Goal: Task Accomplishment & Management: Use online tool/utility

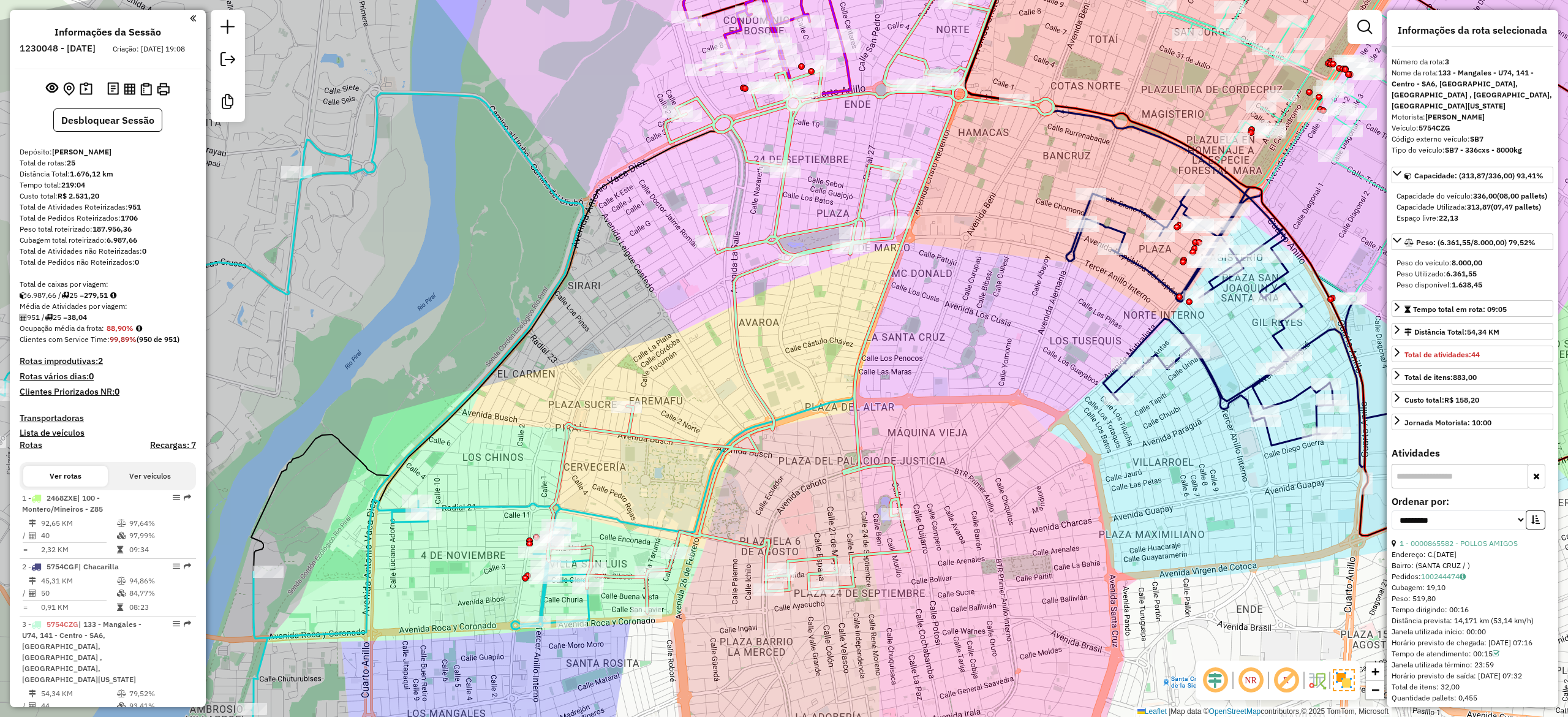
select select "**********"
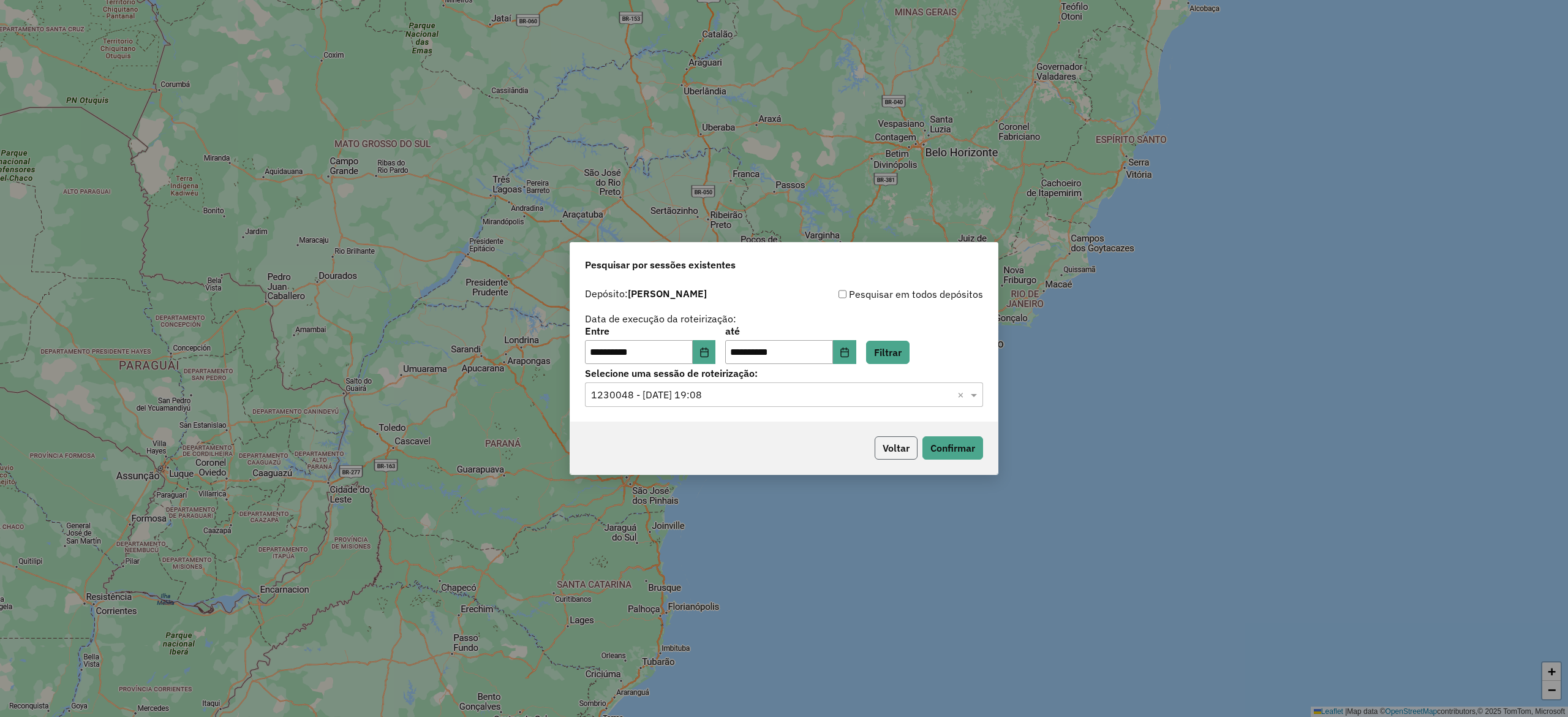
click at [889, 448] on button "Voltar" at bounding box center [896, 448] width 43 height 23
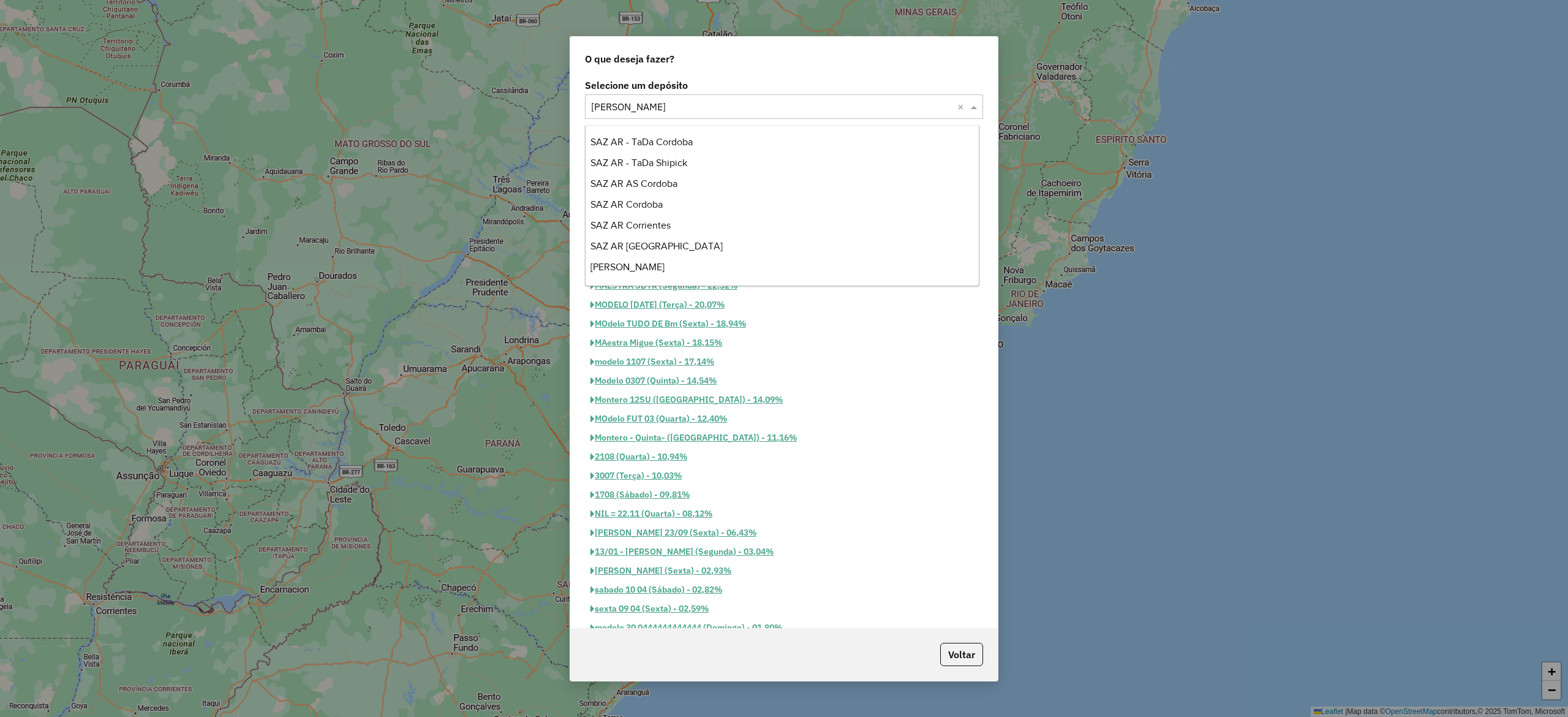
click at [672, 98] on div "Selecione um depósito × SAZ BO Montero ×" at bounding box center [784, 107] width 398 height 25
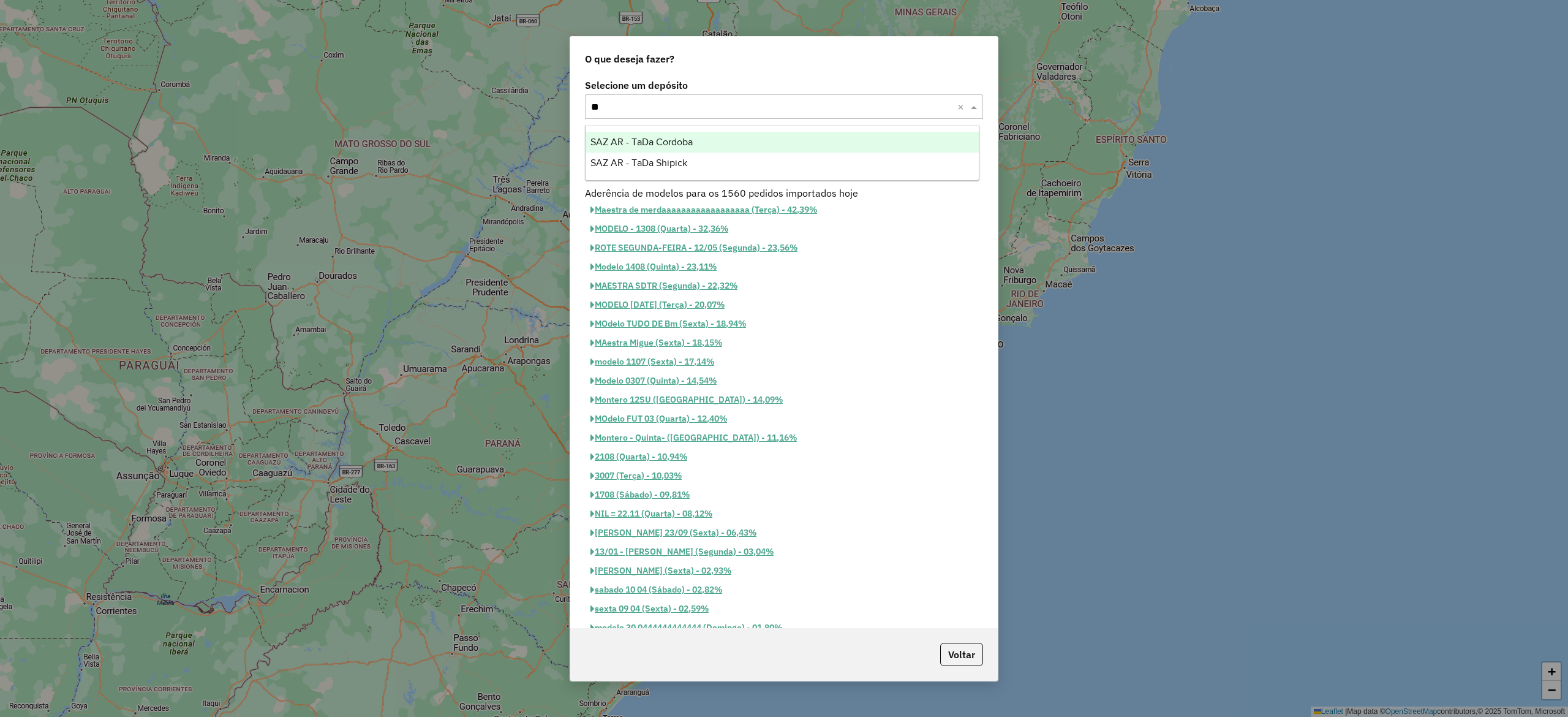
type input "*"
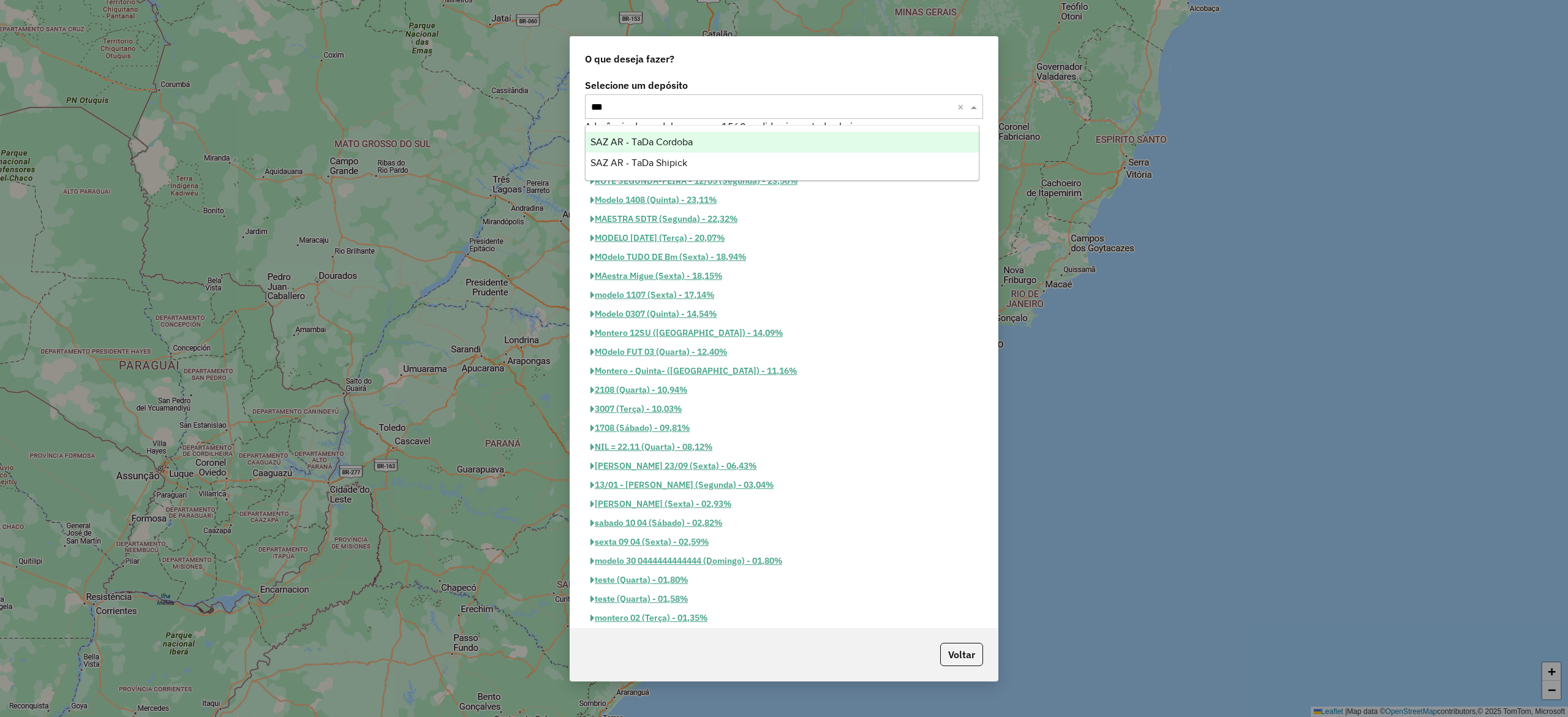
type input "****"
click at [707, 163] on div "SAZ AR - TaDa Shipick" at bounding box center [782, 163] width 393 height 21
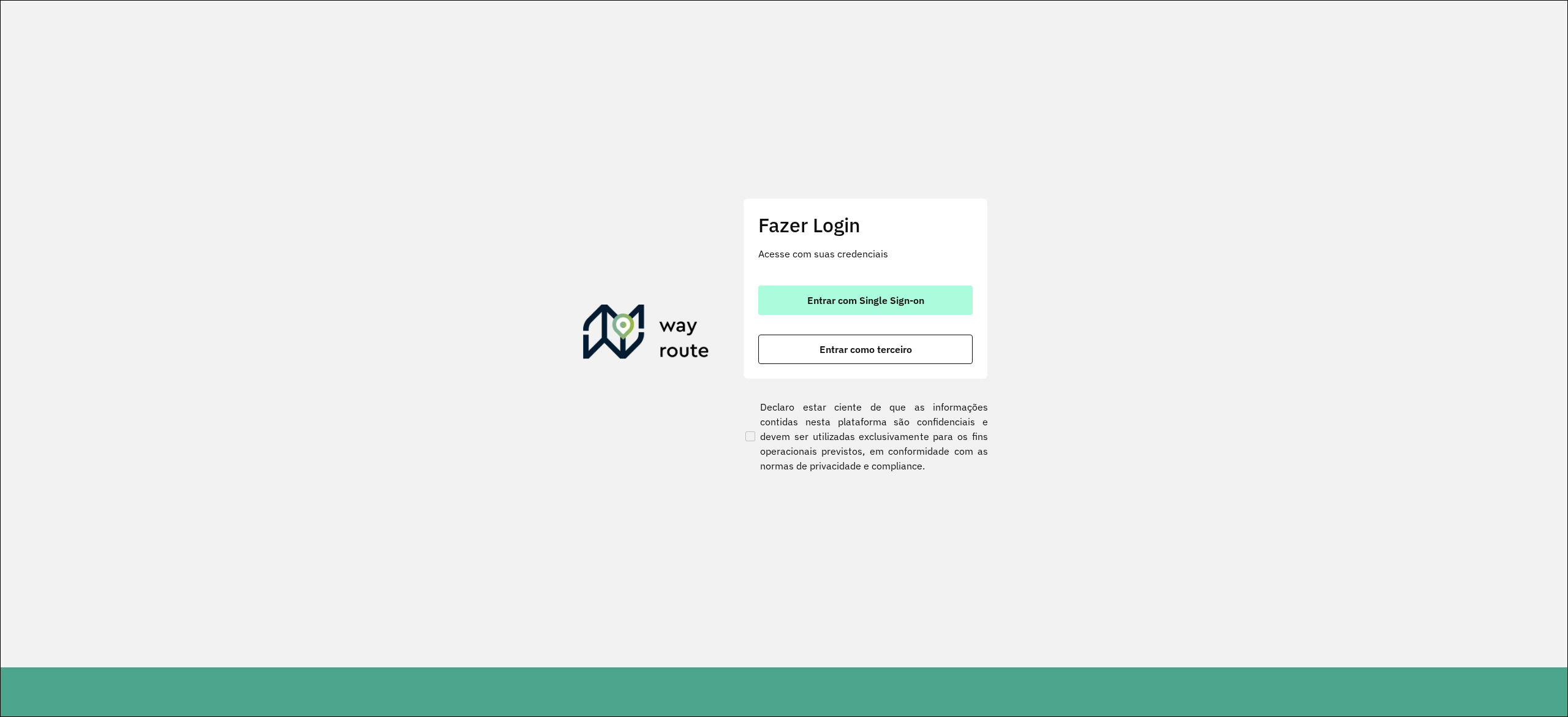
click at [949, 291] on button "Entrar com Single Sign-on" at bounding box center [865, 300] width 215 height 29
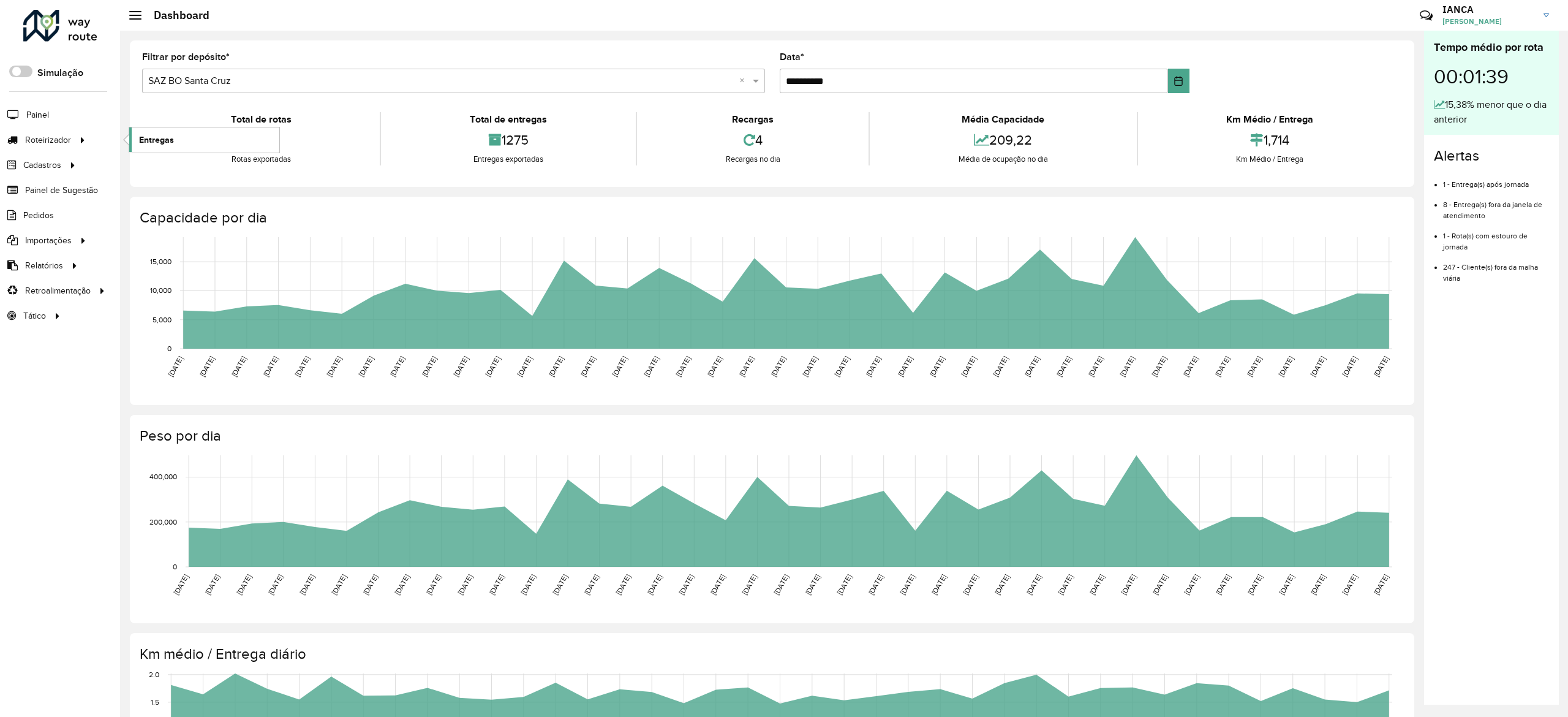
click at [184, 139] on link "Entregas" at bounding box center [204, 139] width 150 height 25
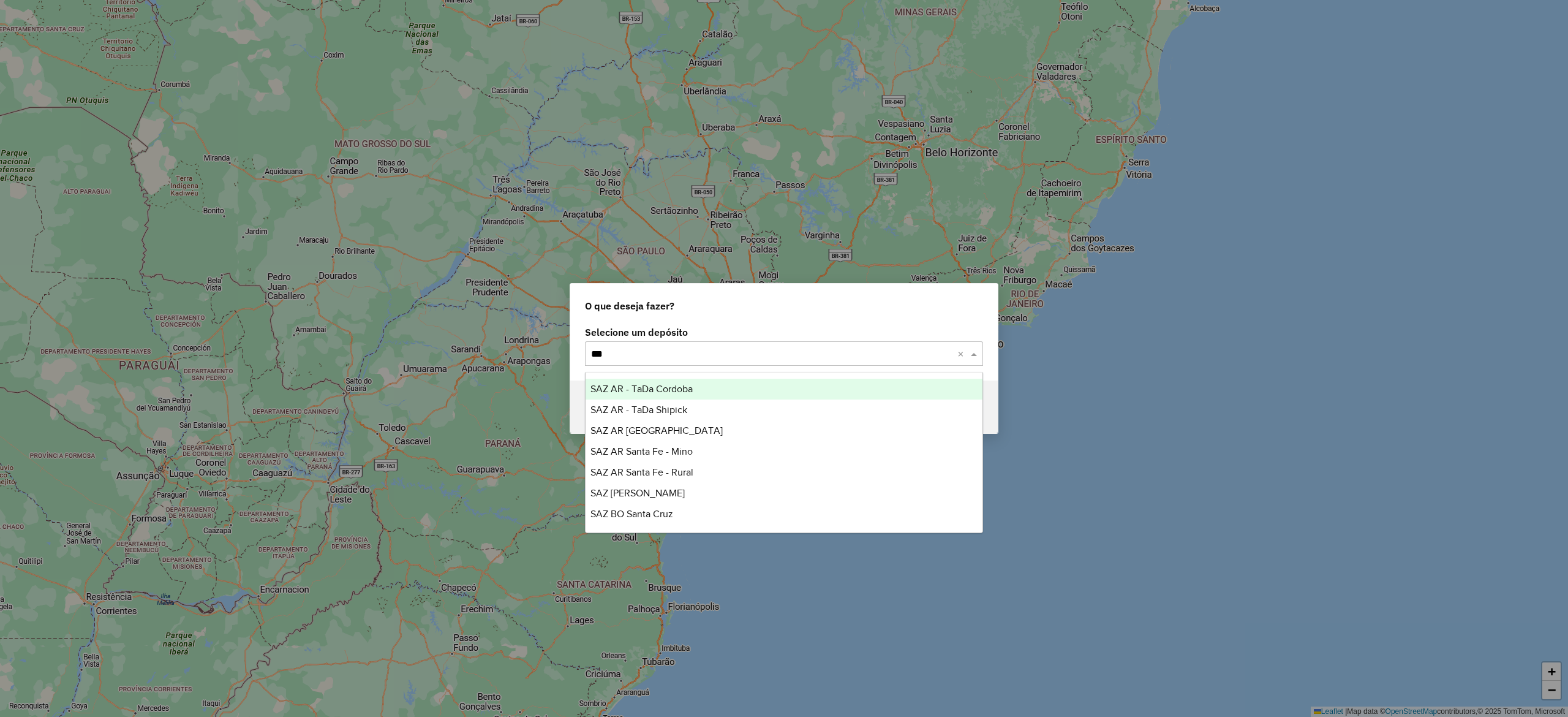
type input "****"
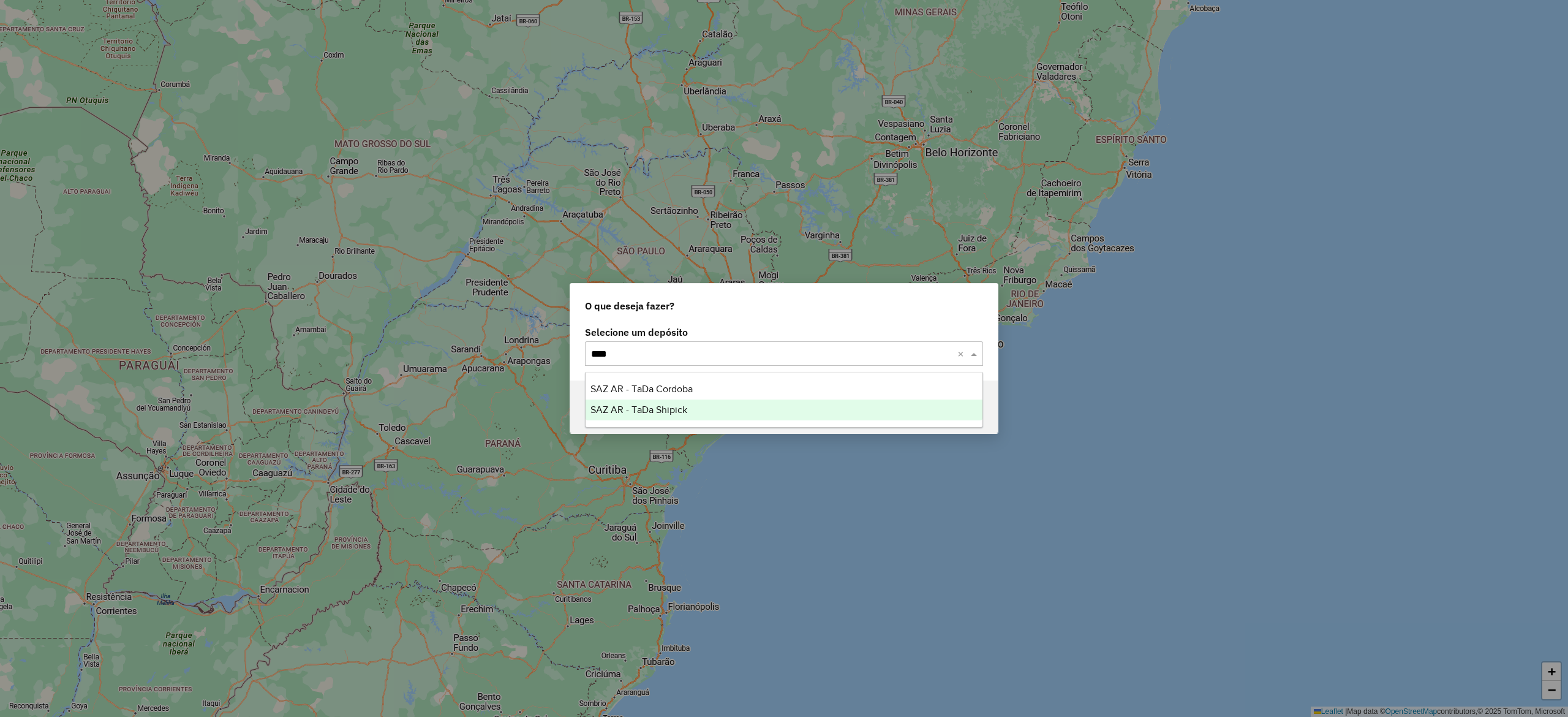
click at [707, 408] on div "SAZ AR - TaDa Shipick" at bounding box center [784, 410] width 397 height 21
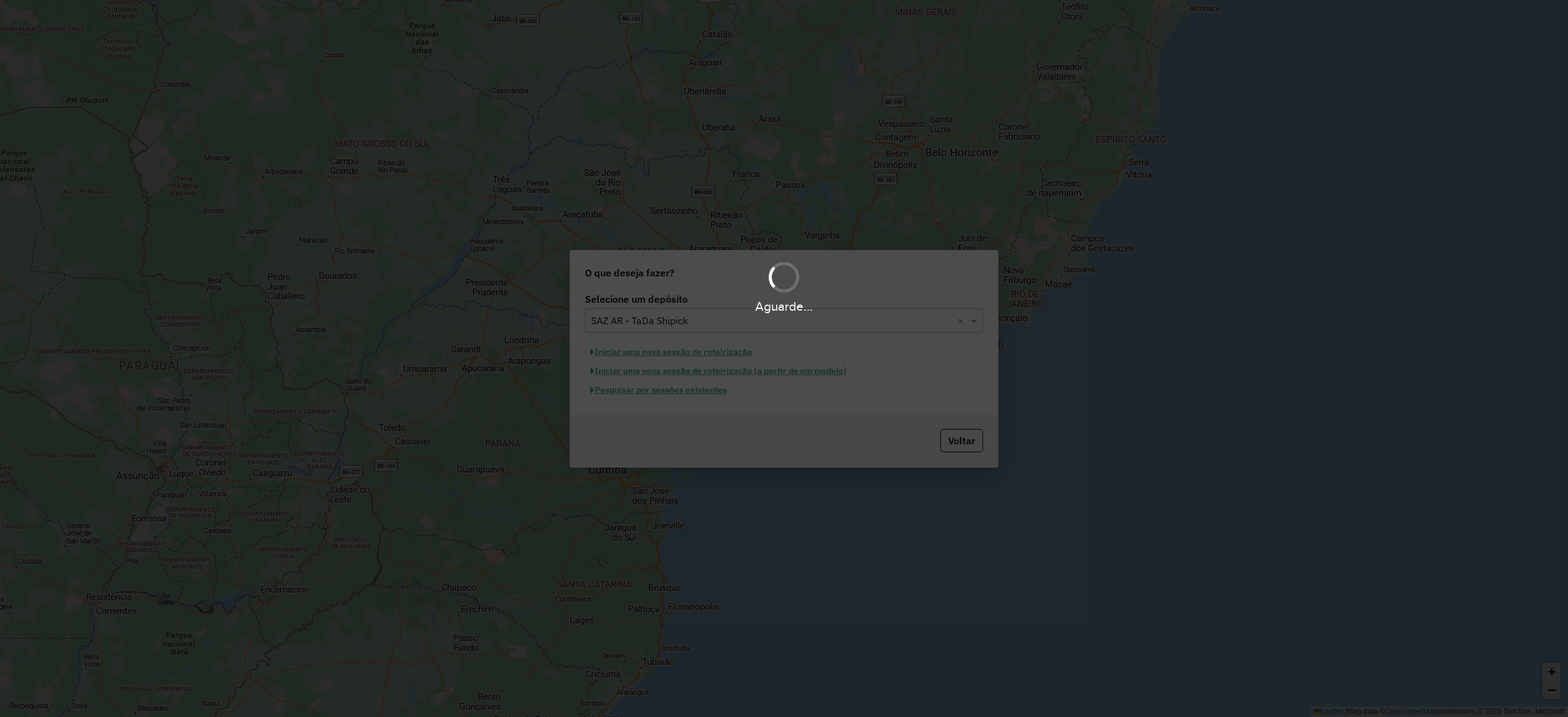
click at [690, 390] on div "Aguarde..." at bounding box center [784, 358] width 1568 height 717
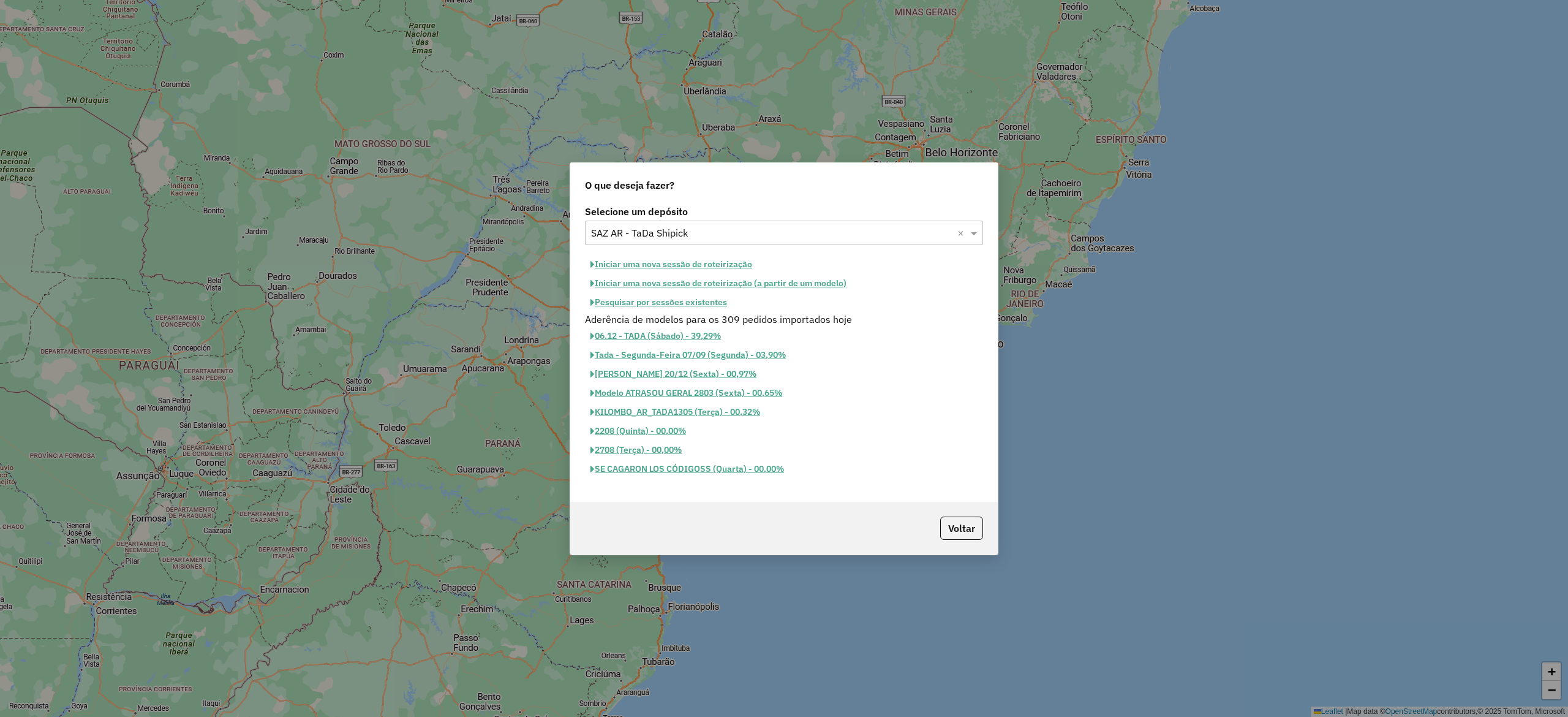
click at [686, 304] on button "Pesquisar por sessões existentes" at bounding box center [659, 302] width 148 height 19
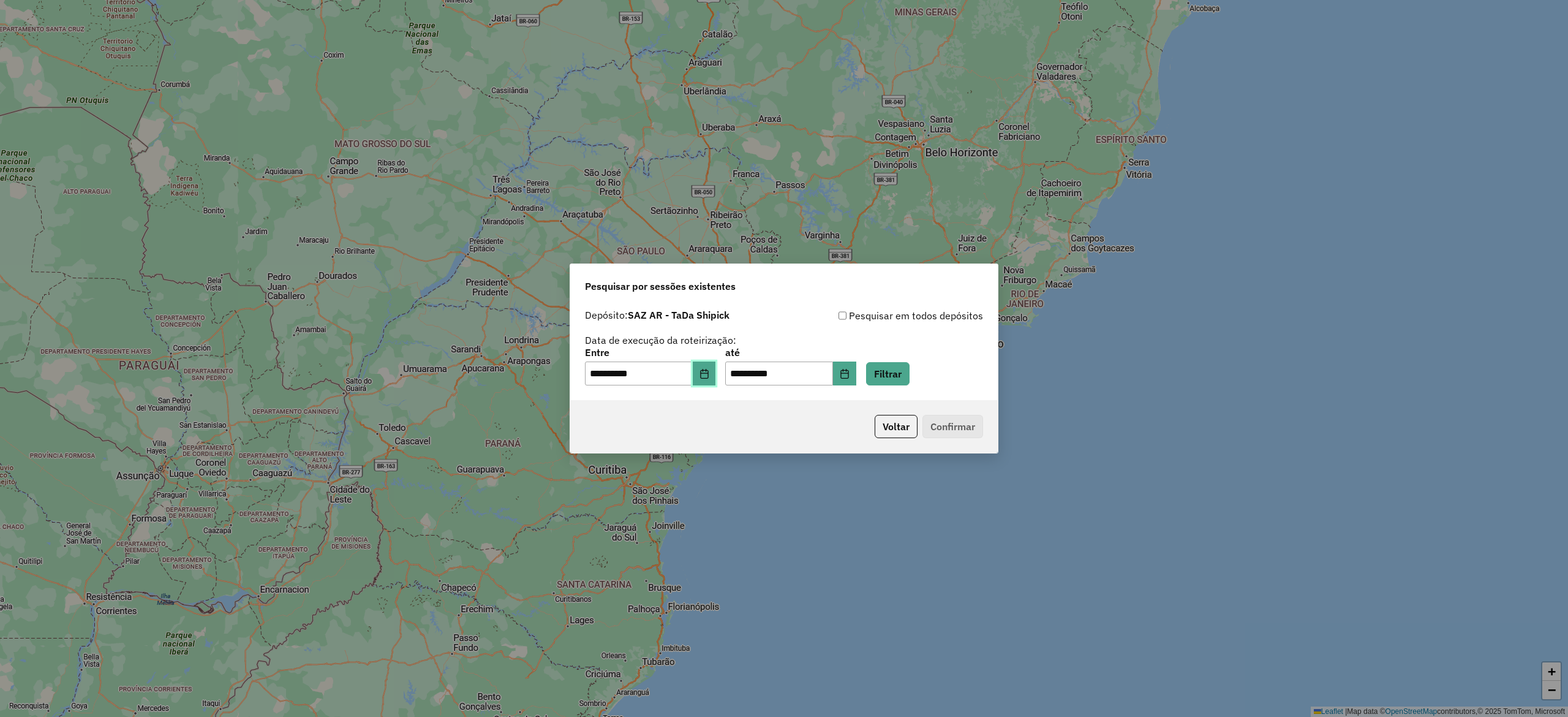
click at [716, 362] on button "Choose Date" at bounding box center [704, 374] width 23 height 25
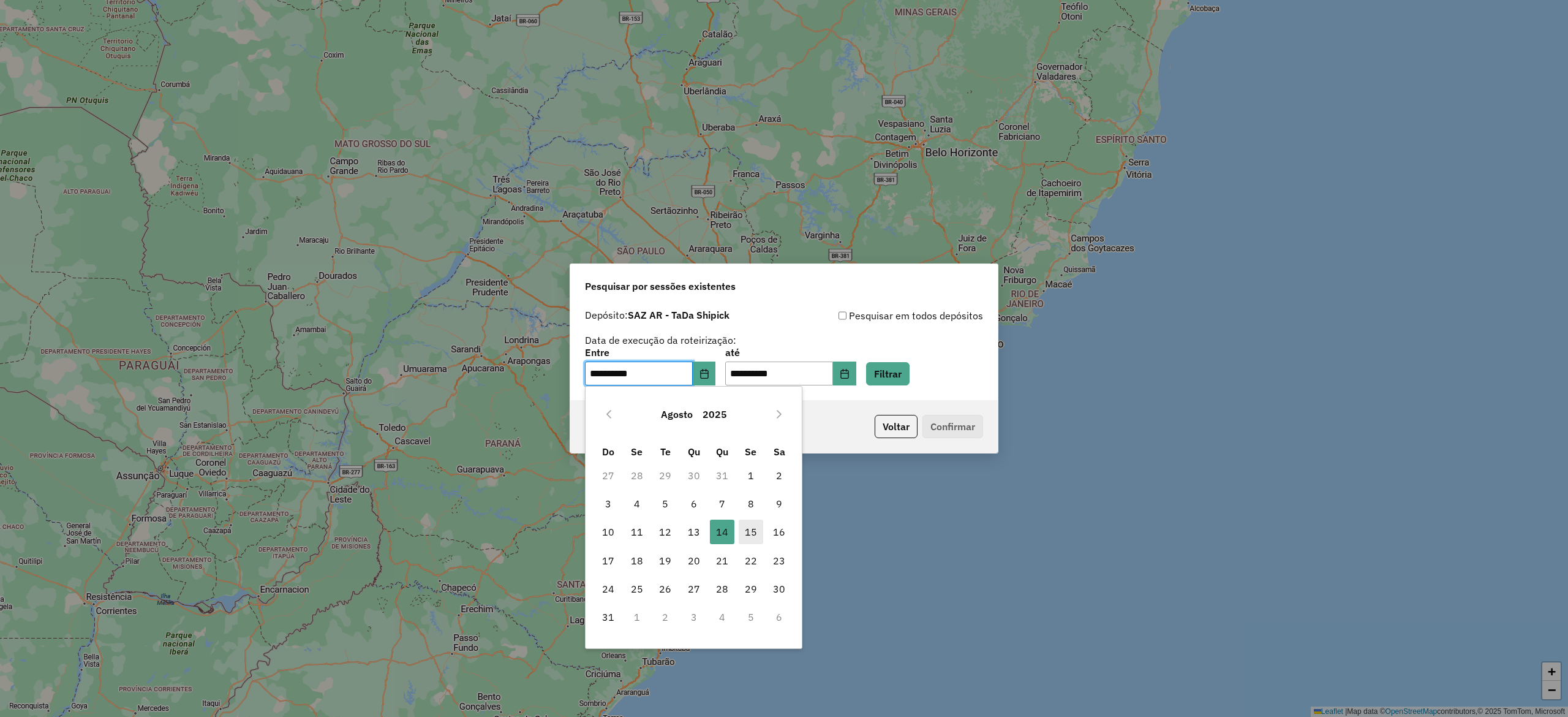
click at [743, 538] on span "15" at bounding box center [751, 532] width 25 height 25
type input "**********"
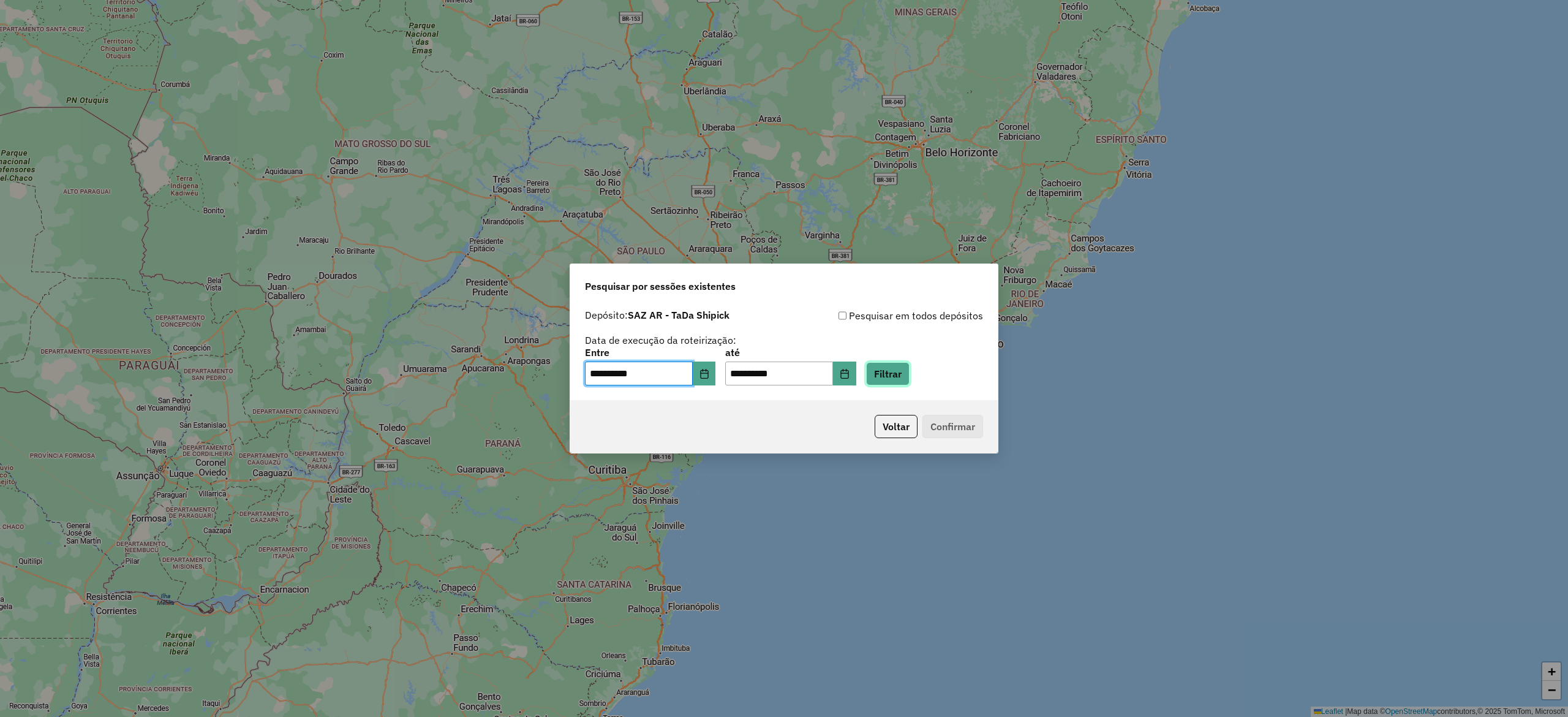
click at [894, 379] on button "Filtrar" at bounding box center [888, 374] width 44 height 23
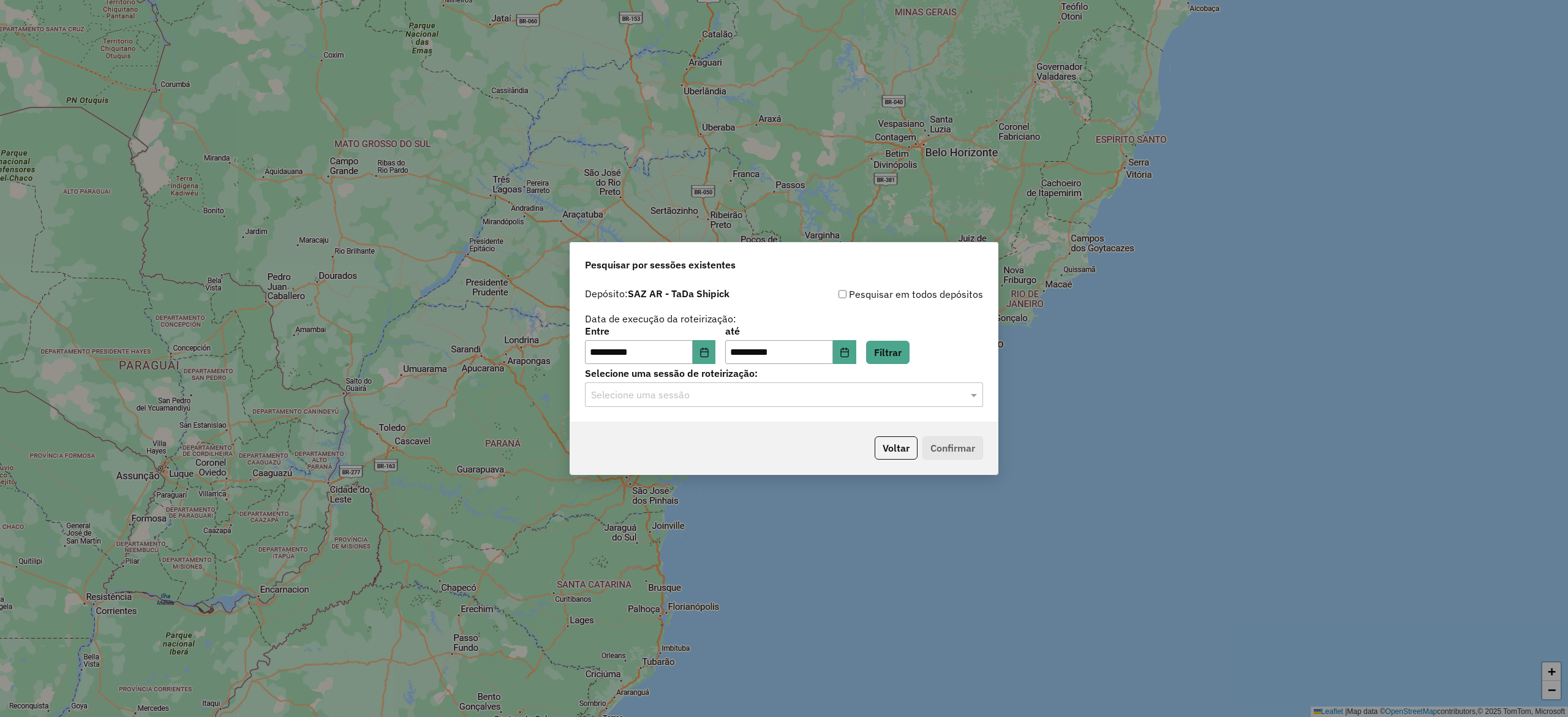
click at [704, 401] on div "Selecione uma sessão" at bounding box center [784, 394] width 398 height 25
click at [687, 433] on span "1229816 - 15/08/2025 13:03" at bounding box center [638, 430] width 96 height 10
click at [959, 459] on button "Confirmar" at bounding box center [953, 448] width 60 height 23
click at [720, 386] on div "Selecione uma sessão × 1229816 - 15/08/2025 13:03 ×" at bounding box center [784, 394] width 398 height 25
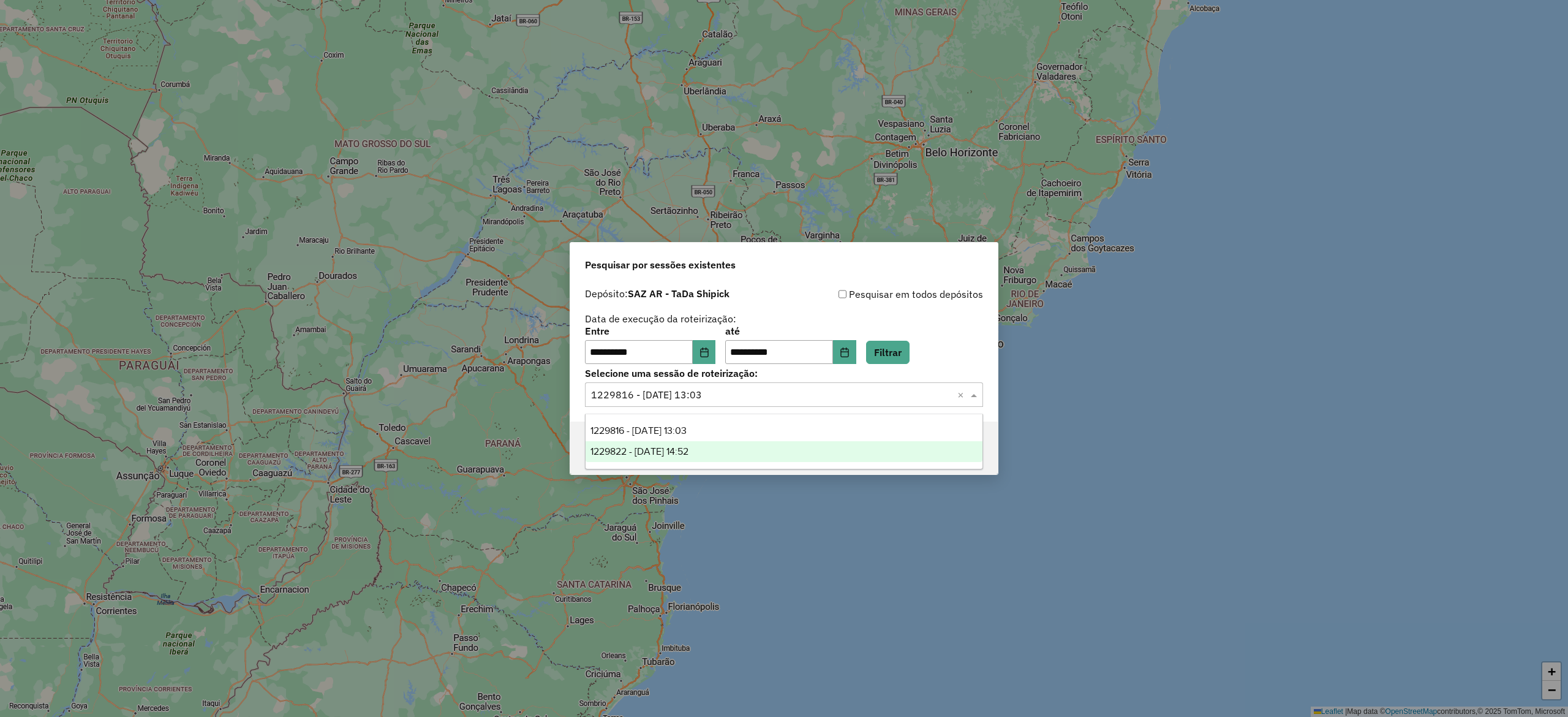
click at [731, 446] on div "1229822 - 15/08/2025 14:52" at bounding box center [784, 452] width 397 height 21
click at [973, 453] on button "Confirmar" at bounding box center [953, 448] width 60 height 23
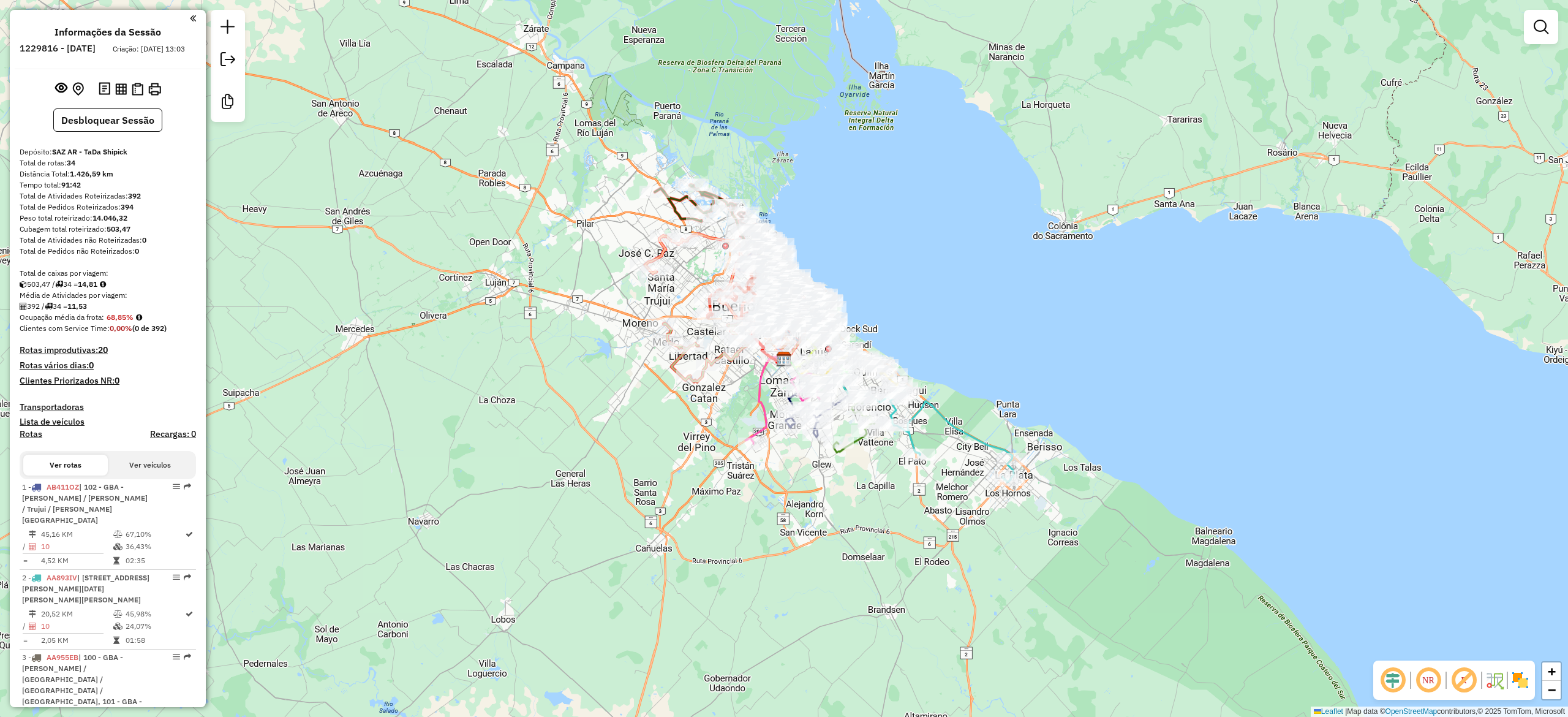
drag, startPoint x: 636, startPoint y: 485, endPoint x: 656, endPoint y: 563, distance: 80.5
click at [656, 563] on div "Janela de atendimento Grade de atendimento Capacidade Transportadoras Veículos …" at bounding box center [784, 358] width 1568 height 717
